Goal: Book appointment/travel/reservation

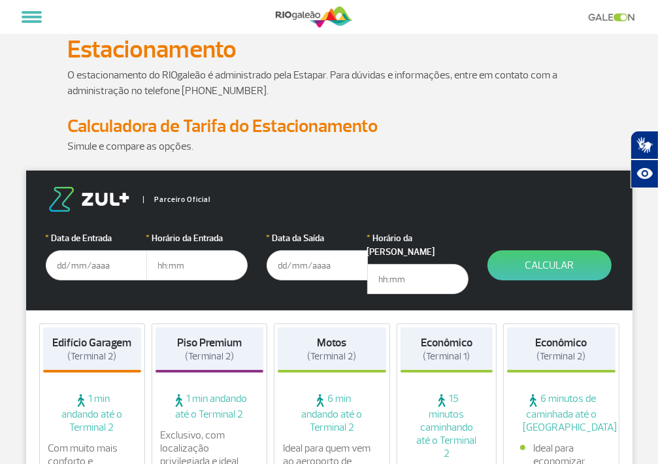
click at [55, 263] on input "text" at bounding box center [96, 265] width 101 height 30
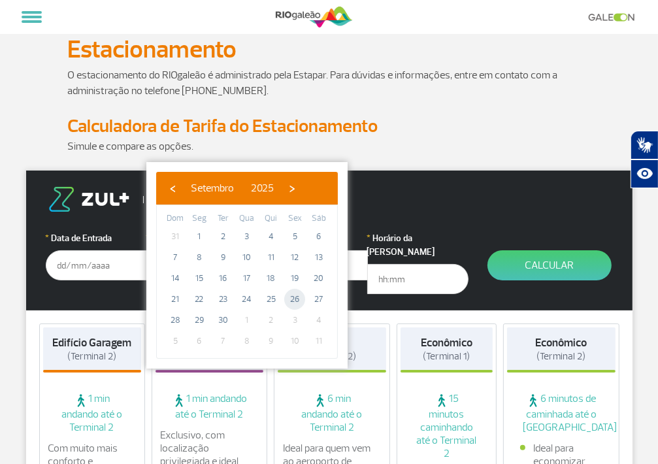
click at [293, 297] on span "26" at bounding box center [294, 299] width 21 height 21
type input "[DATE]"
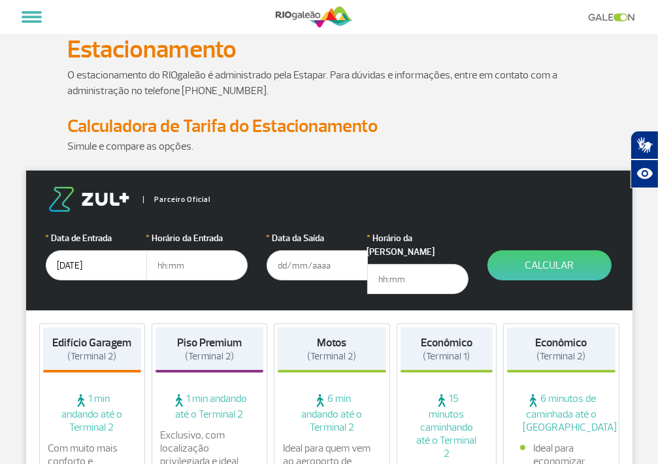
click at [157, 263] on input "text" at bounding box center [196, 265] width 101 height 30
type input "05:30"
click at [278, 265] on input "text" at bounding box center [317, 265] width 101 height 30
click at [276, 262] on input "Invalid date" at bounding box center [317, 265] width 101 height 30
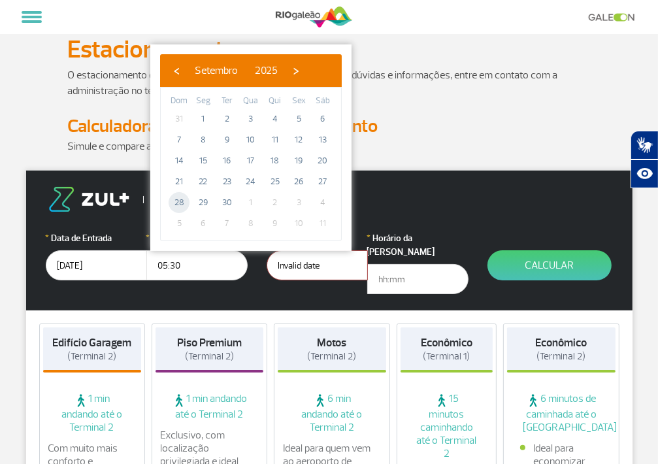
click at [187, 206] on span "28" at bounding box center [179, 202] width 21 height 21
type input "[DATE]"
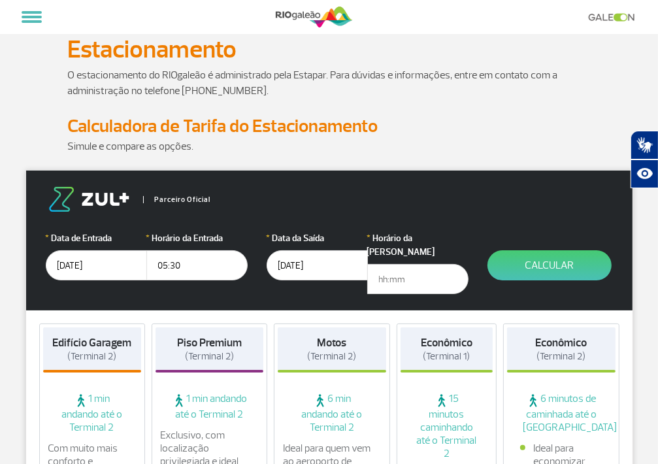
click at [385, 265] on input "text" at bounding box center [417, 279] width 101 height 30
type input "22:30"
click at [547, 265] on button "Calcular" at bounding box center [550, 265] width 124 height 30
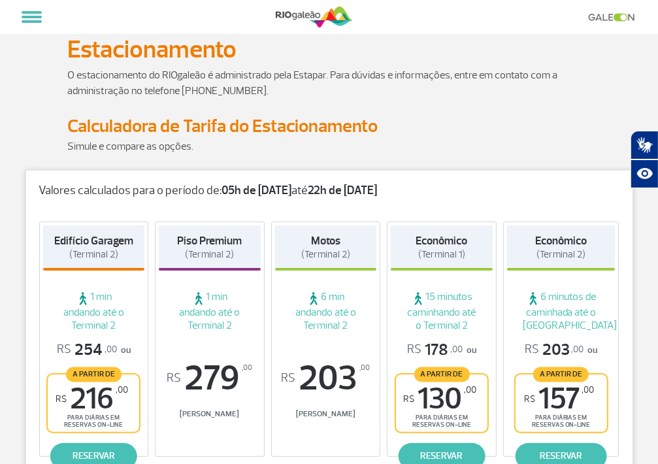
scroll to position [65, 0]
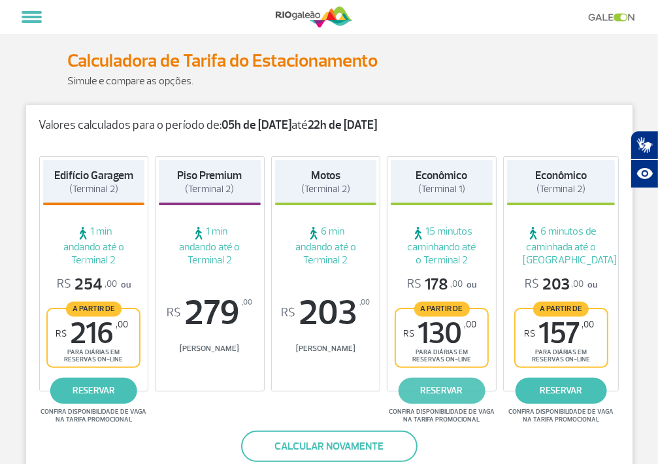
click at [456, 390] on link "reservar" at bounding box center [442, 391] width 86 height 26
